Goal: Task Accomplishment & Management: Manage account settings

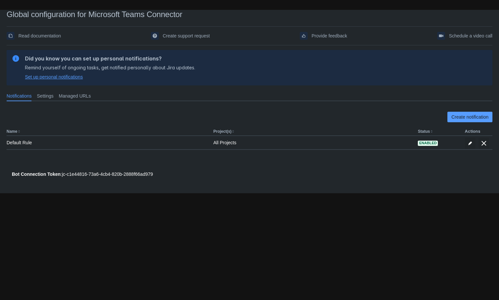
click at [65, 78] on span "Set up personal notifications" at bounding box center [54, 77] width 58 height 7
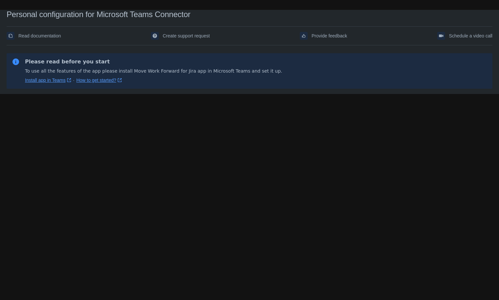
click at [166, 124] on body "Personal configuration for Microsoft Teams Connector Read documentation Create …" at bounding box center [249, 160] width 499 height 300
click at [32, 79] on link "Install app in Teams ﻿ , (opens new window)" at bounding box center [48, 80] width 46 height 7
click at [205, 164] on body "Personal configuration for Microsoft Teams Connector Read documentation Create …" at bounding box center [249, 160] width 499 height 300
click at [102, 158] on body "Personal configuration for Microsoft Teams Connector Read documentation Create …" at bounding box center [249, 160] width 499 height 300
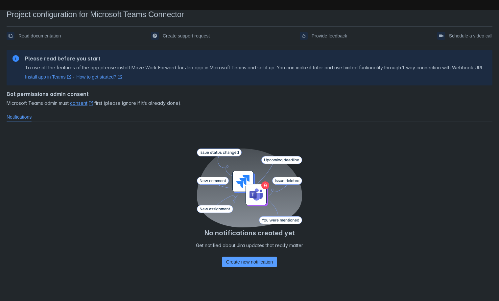
click at [337, 140] on div "No notifications created yet Get notified about Jira updates that really matter…" at bounding box center [250, 208] width 486 height 163
click at [249, 263] on span "Create new notification" at bounding box center [249, 262] width 47 height 11
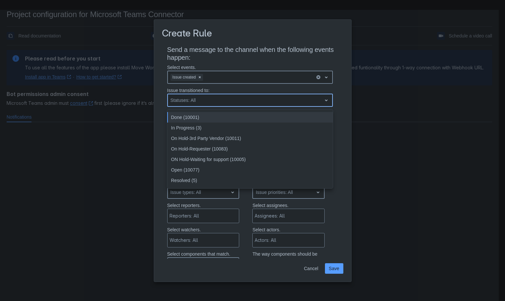
click at [241, 102] on div "Statuses: All" at bounding box center [245, 100] width 154 height 11
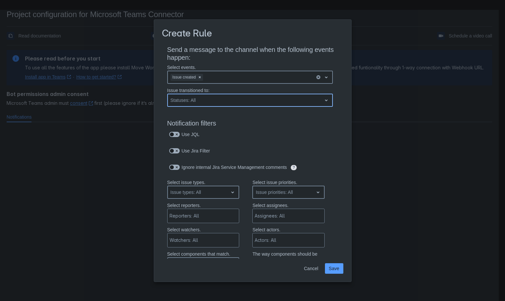
click at [241, 102] on div "Statuses: All" at bounding box center [245, 100] width 154 height 11
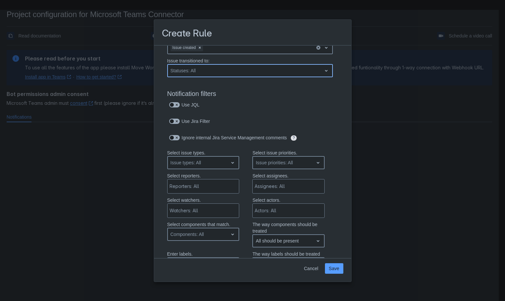
scroll to position [30, 0]
click at [174, 123] on span at bounding box center [176, 121] width 5 height 5
click at [173, 123] on input "checkbox" at bounding box center [171, 122] width 4 height 4
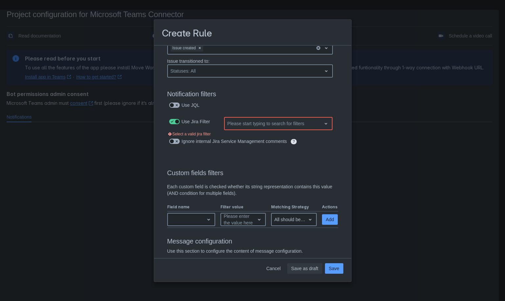
click at [263, 121] on div "Please start typing to search for filters" at bounding box center [265, 123] width 77 height 7
click at [176, 122] on span at bounding box center [176, 121] width 5 height 5
click at [173, 122] on input "checkbox" at bounding box center [171, 122] width 4 height 4
checkbox input "false"
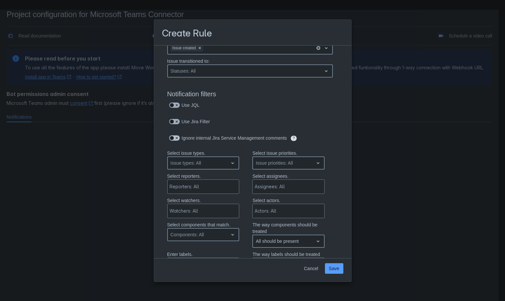
click at [170, 137] on span at bounding box center [172, 137] width 5 height 5
click at [170, 137] on input "checkbox" at bounding box center [171, 138] width 4 height 4
checkbox input "true"
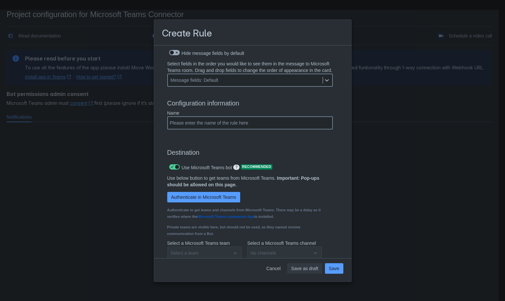
scroll to position [422, 0]
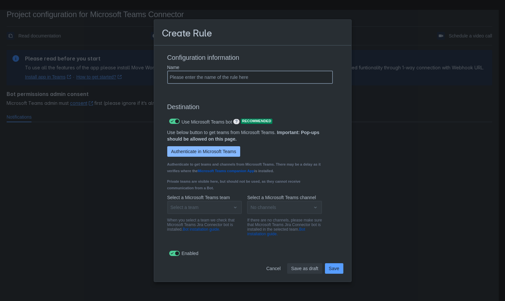
click at [193, 153] on span "Authenticate in Microsoft Teams" at bounding box center [203, 151] width 65 height 11
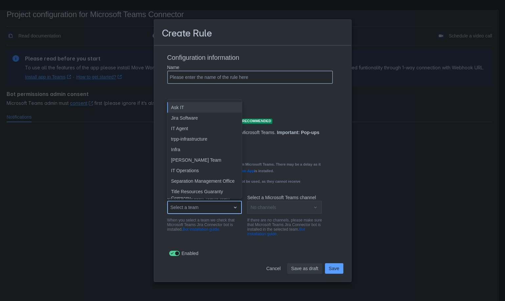
click at [217, 212] on div "Select a team" at bounding box center [199, 207] width 63 height 11
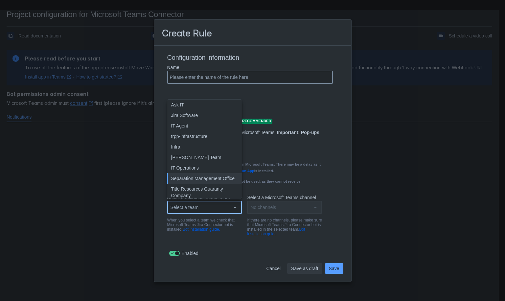
scroll to position [0, 0]
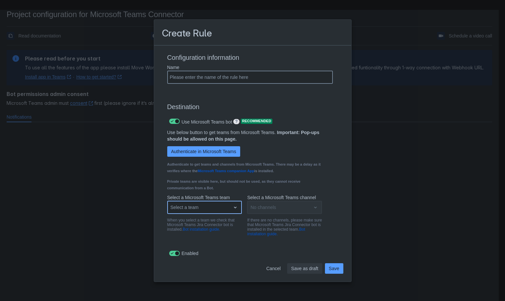
click at [206, 205] on div "Select a team" at bounding box center [199, 207] width 63 height 11
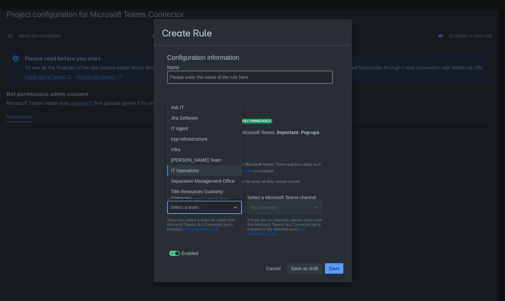
click at [188, 174] on div "IT Operations" at bounding box center [204, 170] width 75 height 11
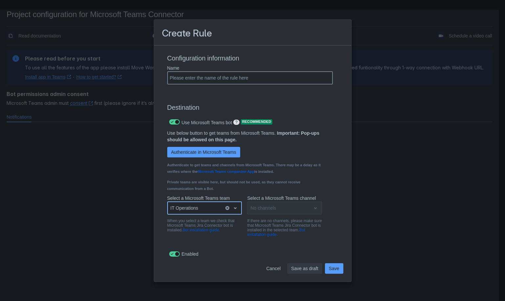
scroll to position [422, 0]
click at [279, 205] on div "No channels" at bounding box center [284, 207] width 75 height 13
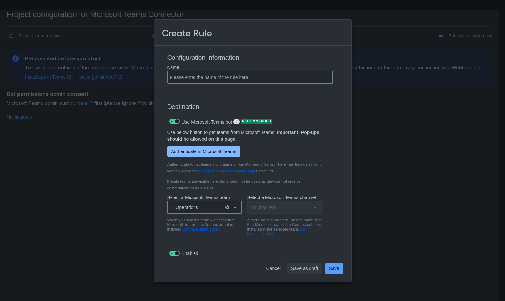
click at [188, 155] on span "Authenticate in Microsoft Teams" at bounding box center [203, 151] width 65 height 11
click at [336, 267] on span "Save" at bounding box center [334, 268] width 11 height 11
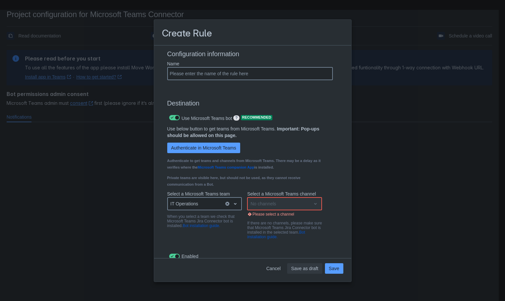
click at [307, 206] on div "No channels" at bounding box center [284, 203] width 75 height 13
click at [278, 207] on div "No channels" at bounding box center [284, 203] width 75 height 13
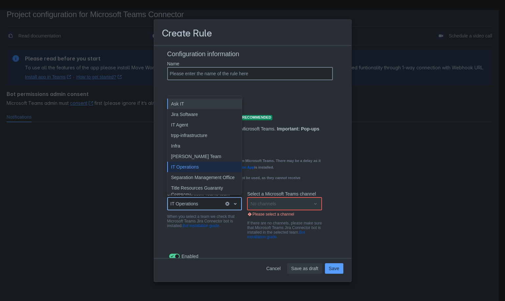
click at [234, 208] on span "open" at bounding box center [235, 204] width 8 height 8
click at [198, 155] on div "[PERSON_NAME] Team" at bounding box center [204, 156] width 75 height 11
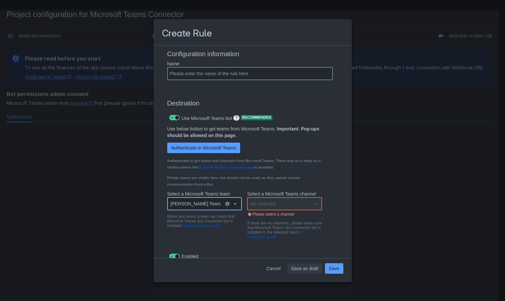
click at [233, 207] on span "open" at bounding box center [235, 204] width 8 height 8
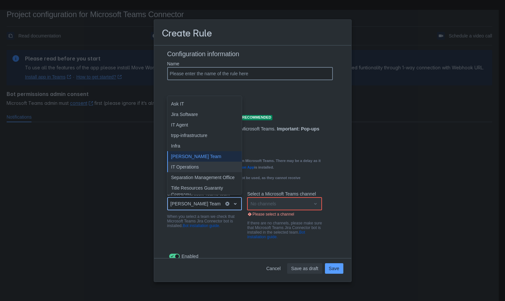
click at [188, 172] on div "IT Operations" at bounding box center [204, 167] width 75 height 11
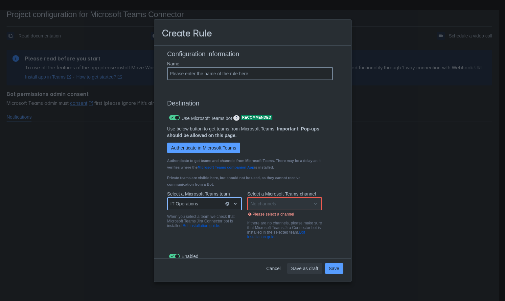
click at [256, 209] on div "No channels" at bounding box center [284, 203] width 75 height 13
click at [254, 239] on link "Bot installation guide." at bounding box center [276, 234] width 58 height 9
click at [262, 204] on div "No channels" at bounding box center [284, 203] width 75 height 13
click at [200, 209] on div "IT Operations" at bounding box center [196, 203] width 57 height 11
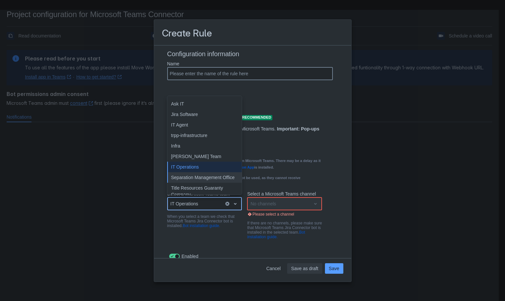
click at [188, 180] on div "Separation Management Office" at bounding box center [204, 177] width 75 height 11
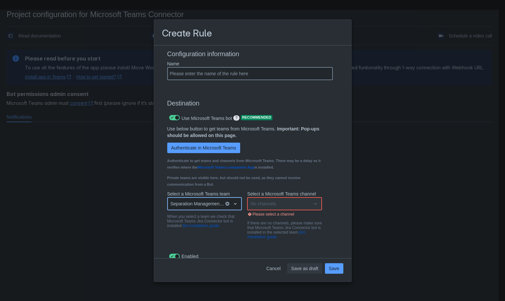
click at [189, 206] on div "Separation Management Office" at bounding box center [198, 203] width 54 height 5
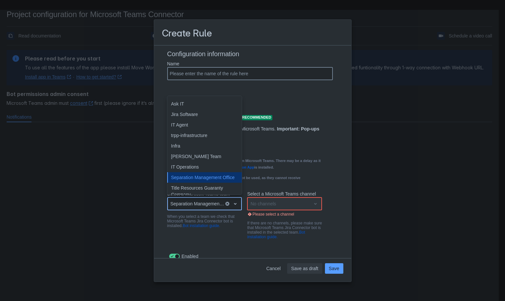
scroll to position [0, 0]
click at [190, 167] on div "IT Operations" at bounding box center [204, 166] width 75 height 11
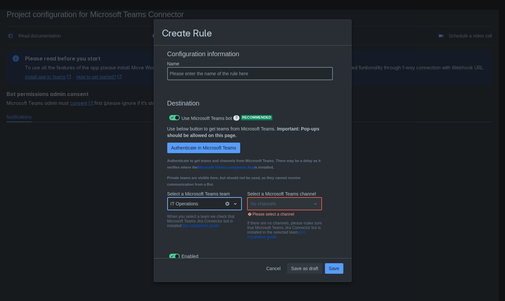
click at [288, 208] on div "No channels" at bounding box center [284, 203] width 75 height 13
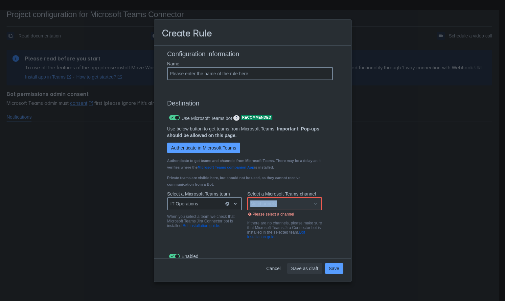
click at [288, 208] on div "No channels" at bounding box center [284, 203] width 75 height 13
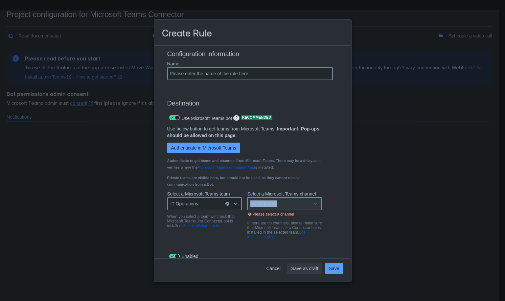
click at [288, 208] on div "No channels" at bounding box center [284, 203] width 75 height 13
